Goal: Task Accomplishment & Management: Manage account settings

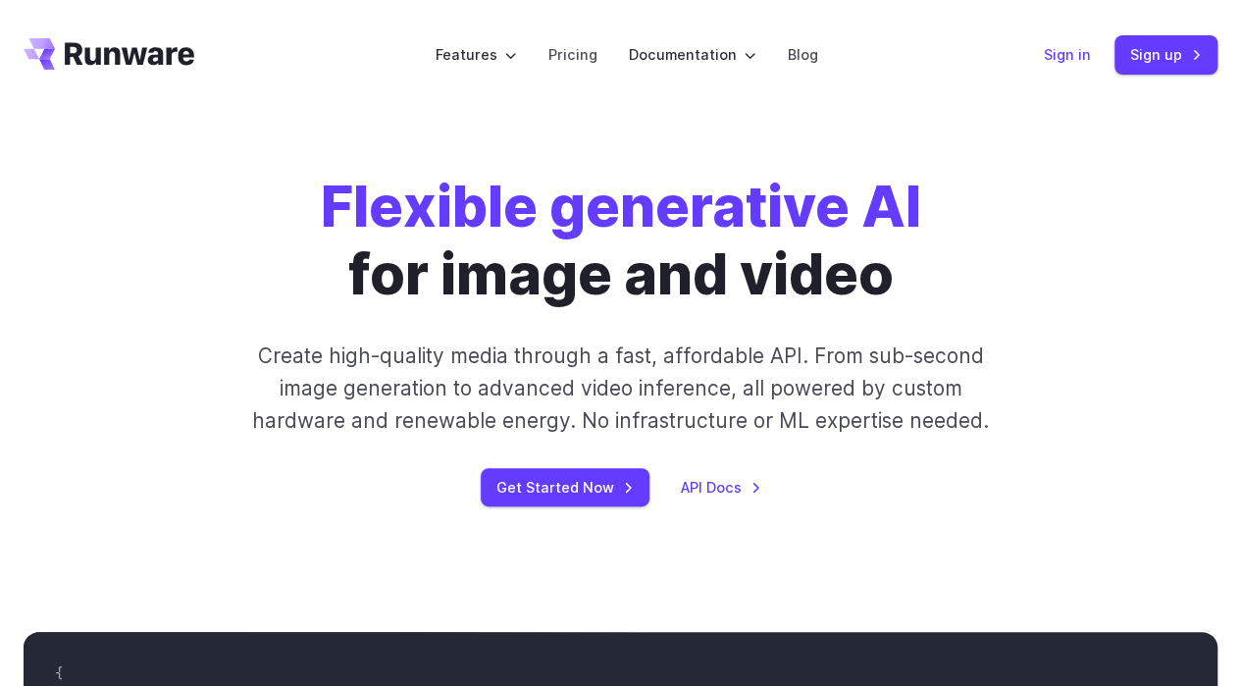
click at [1065, 56] on link "Sign in" at bounding box center [1067, 54] width 47 height 23
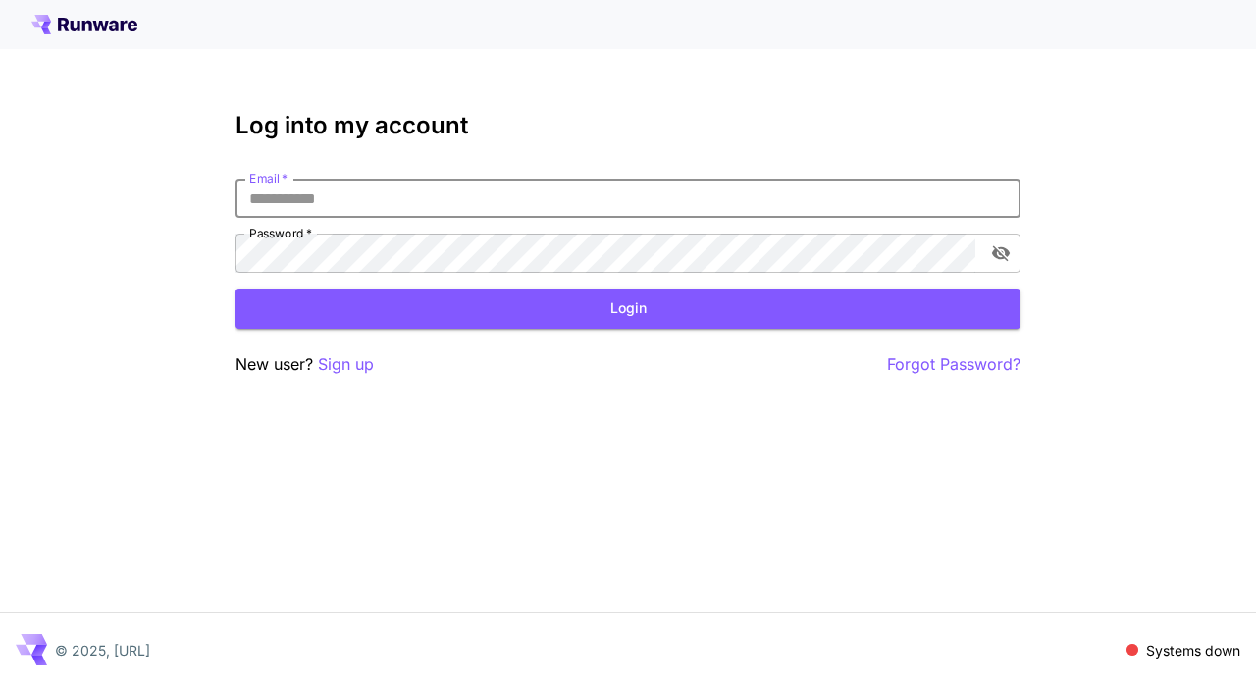
click at [365, 196] on input "Email   *" at bounding box center [628, 198] width 785 height 39
type input "**********"
click at [543, 313] on button "Login" at bounding box center [628, 309] width 785 height 40
